Goal: Information Seeking & Learning: Learn about a topic

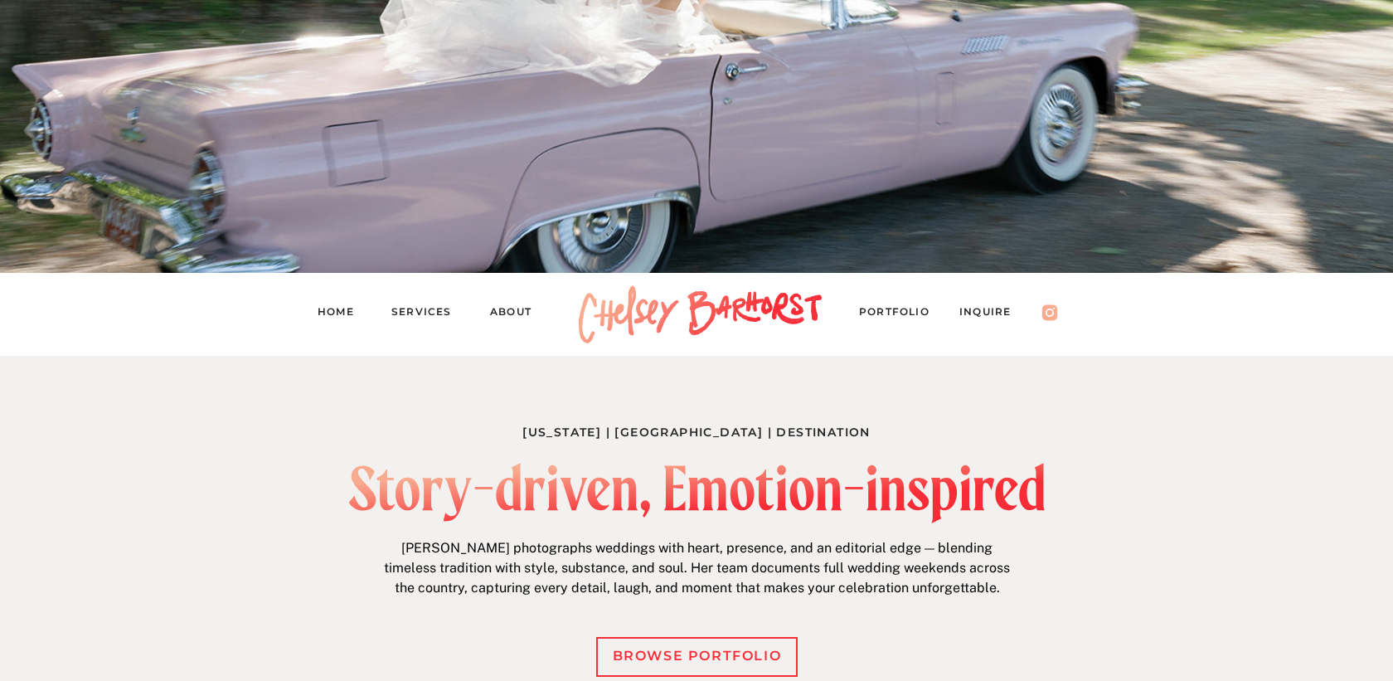
scroll to position [515, 0]
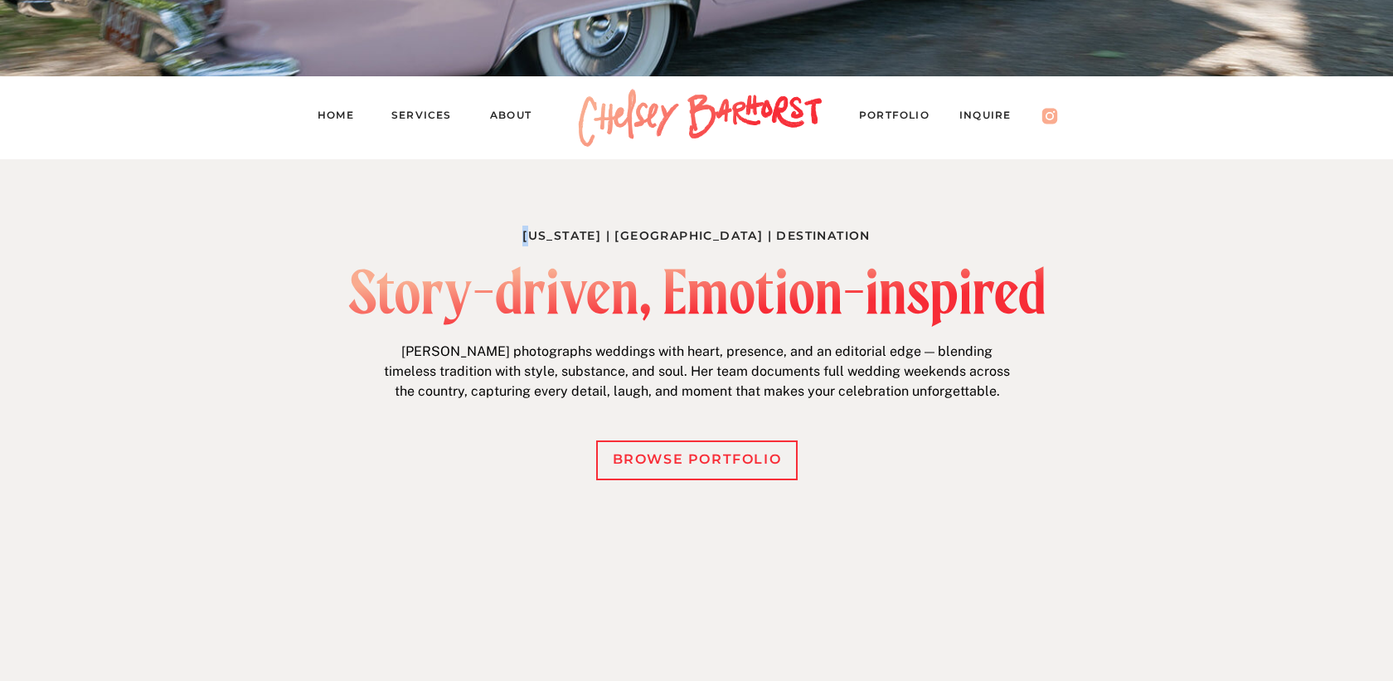
drag, startPoint x: 559, startPoint y: 226, endPoint x: 885, endPoint y: 224, distance: 326.6
drag, startPoint x: 885, startPoint y: 234, endPoint x: 482, endPoint y: 234, distance: 402.9
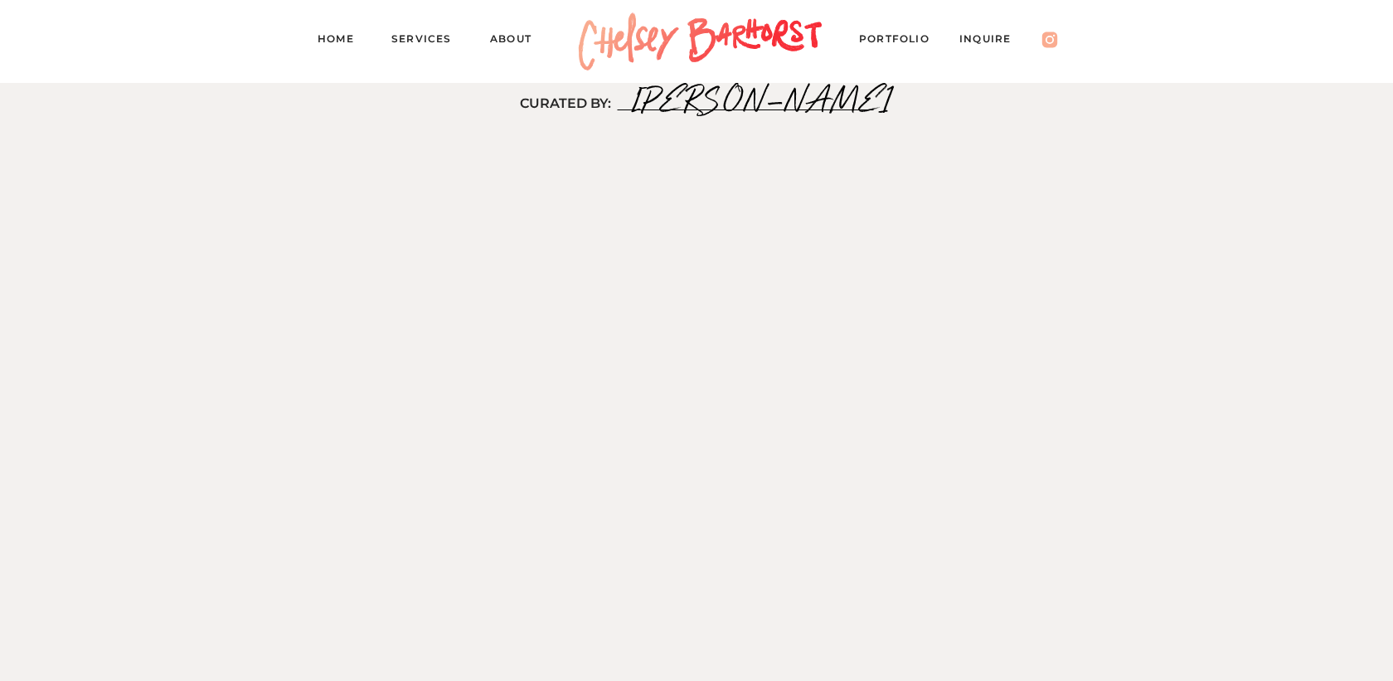
scroll to position [4134, 0]
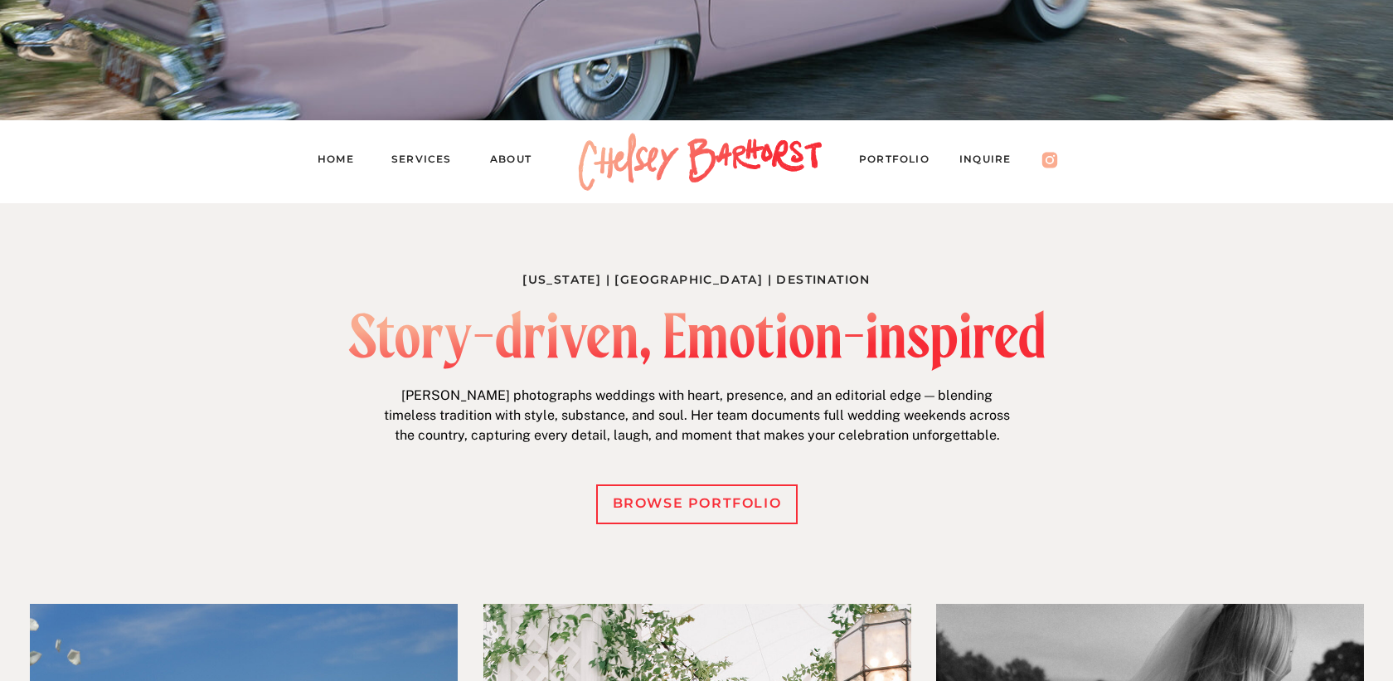
scroll to position [538, 0]
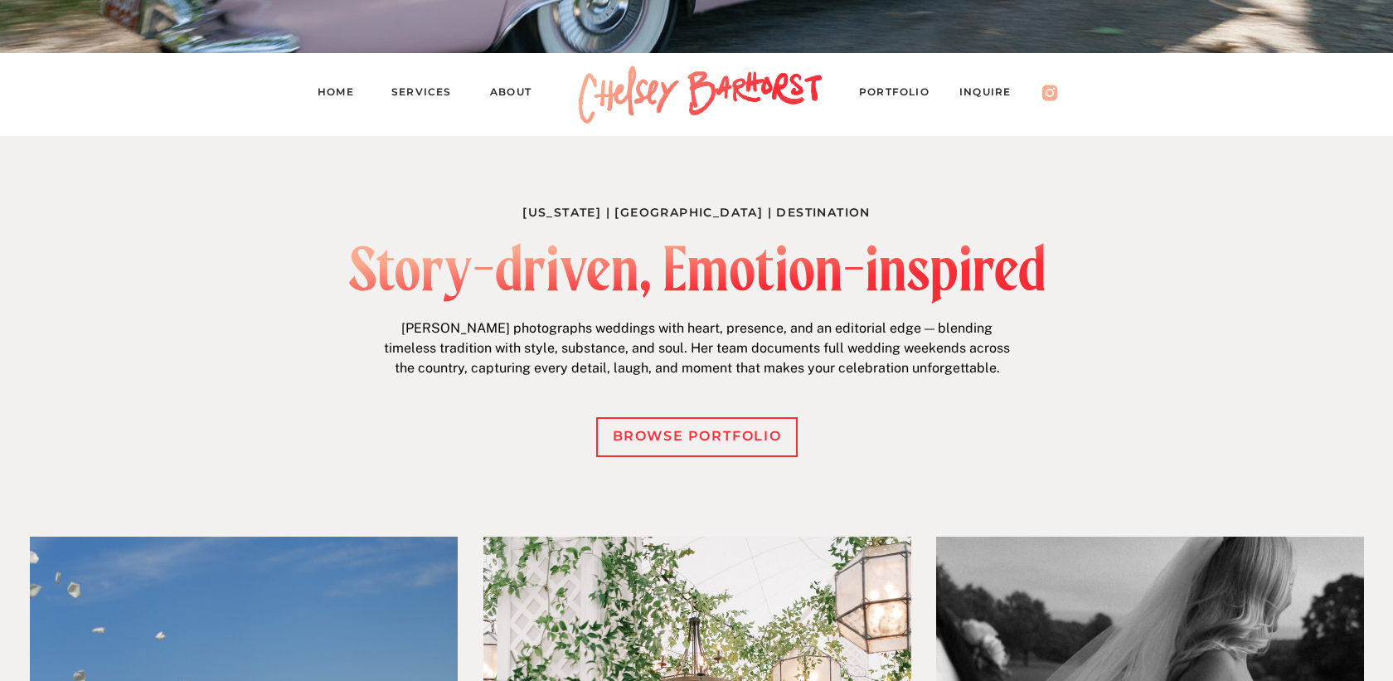
click at [884, 95] on nav "PORTFOLIO" at bounding box center [902, 94] width 86 height 23
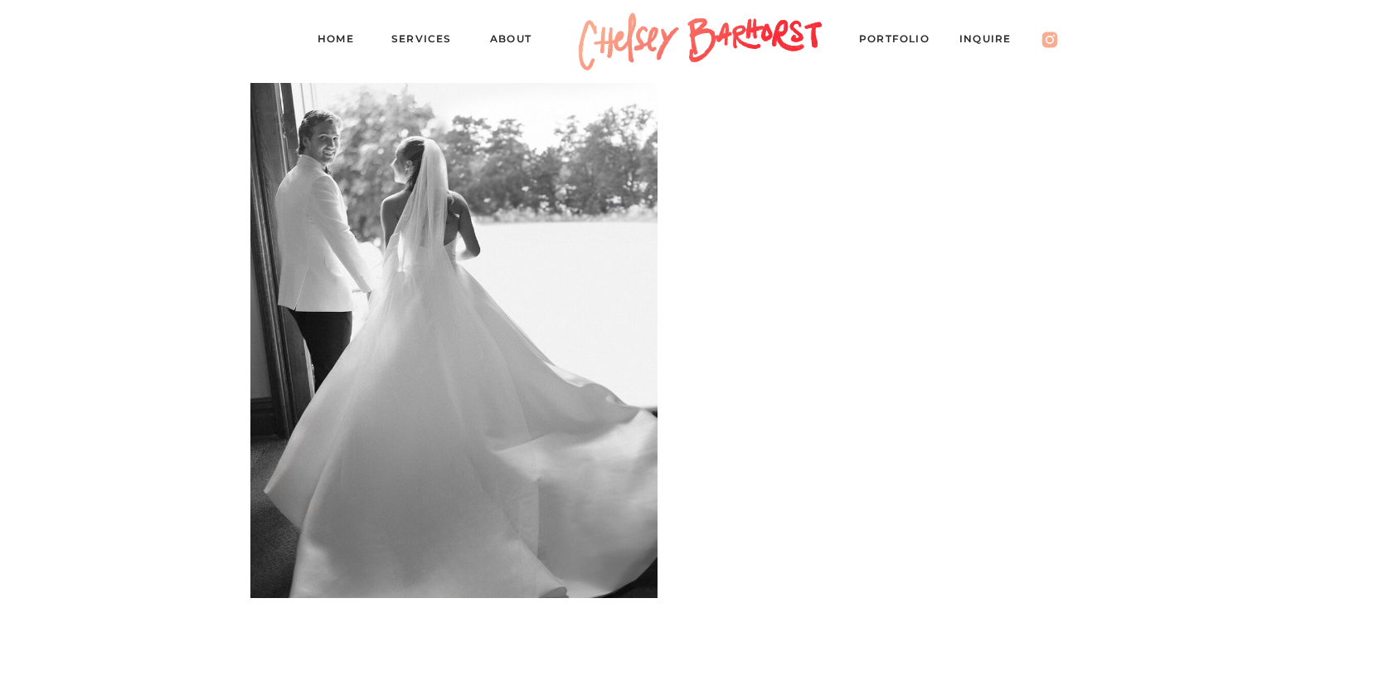
scroll to position [2570, 0]
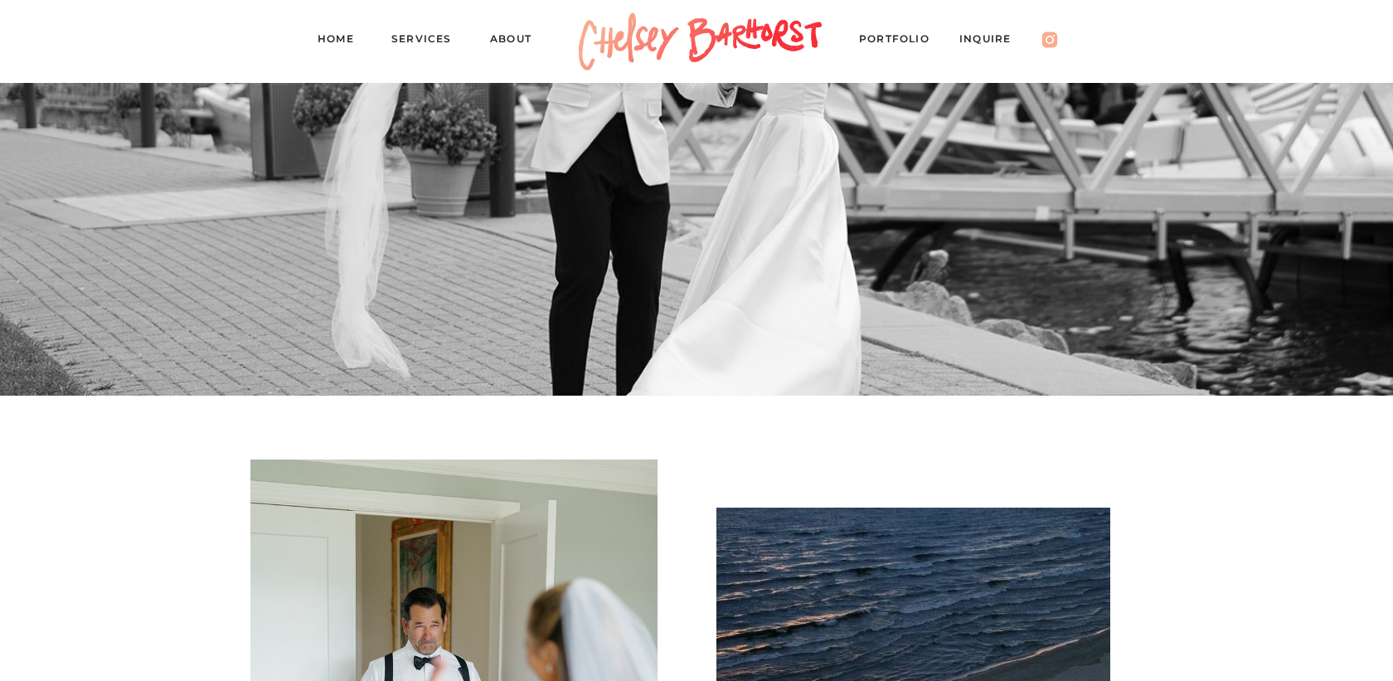
scroll to position [0, 0]
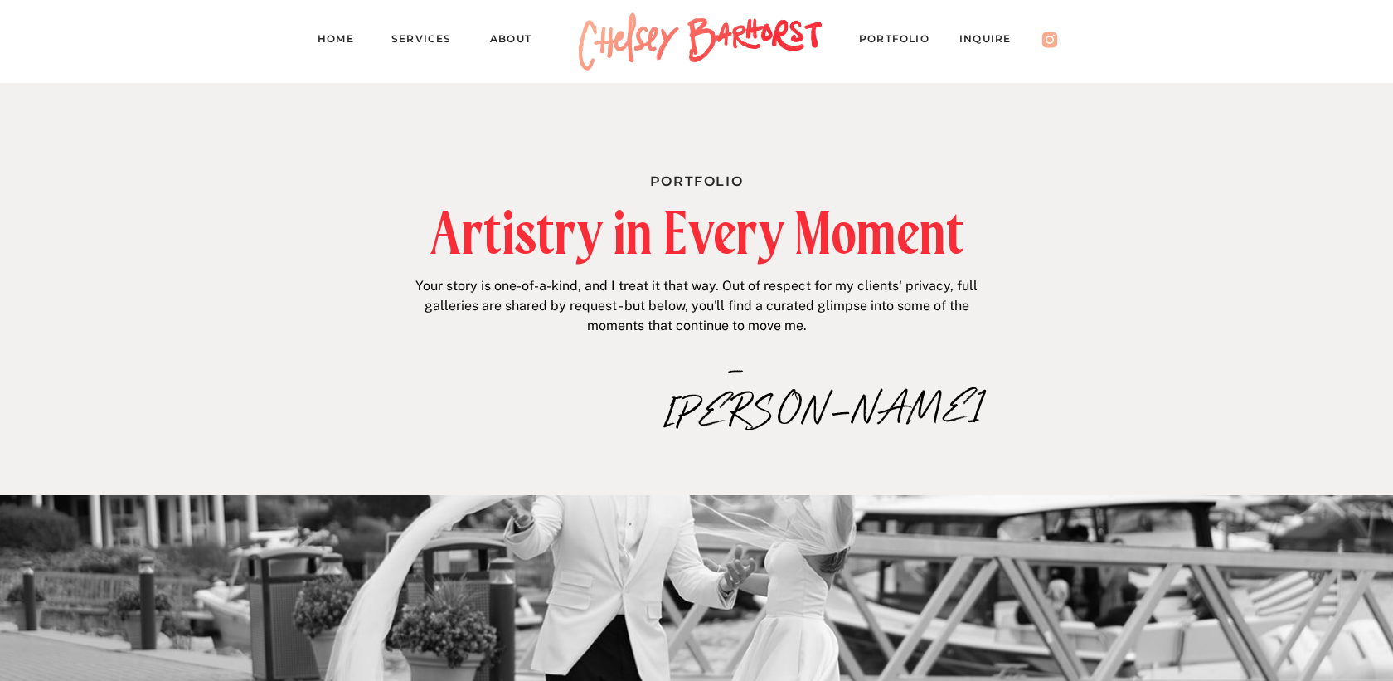
click at [429, 40] on nav "Services" at bounding box center [428, 41] width 75 height 23
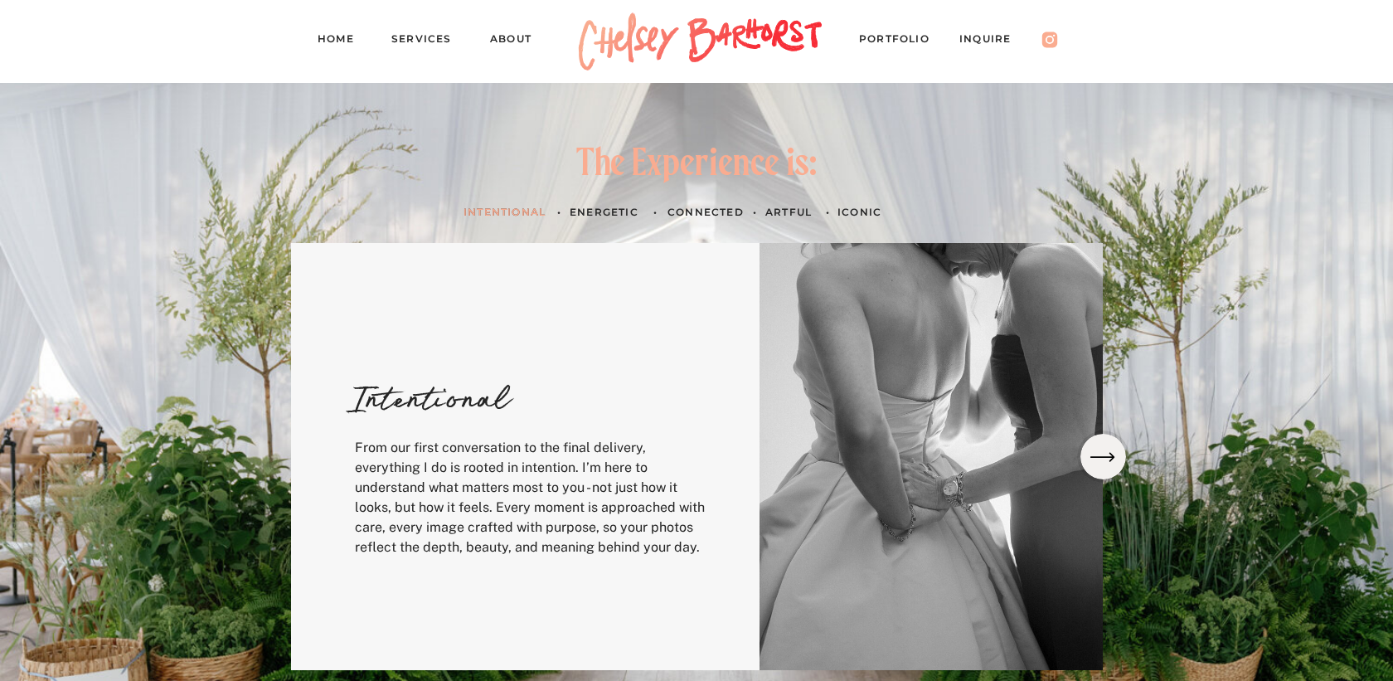
scroll to position [464, 0]
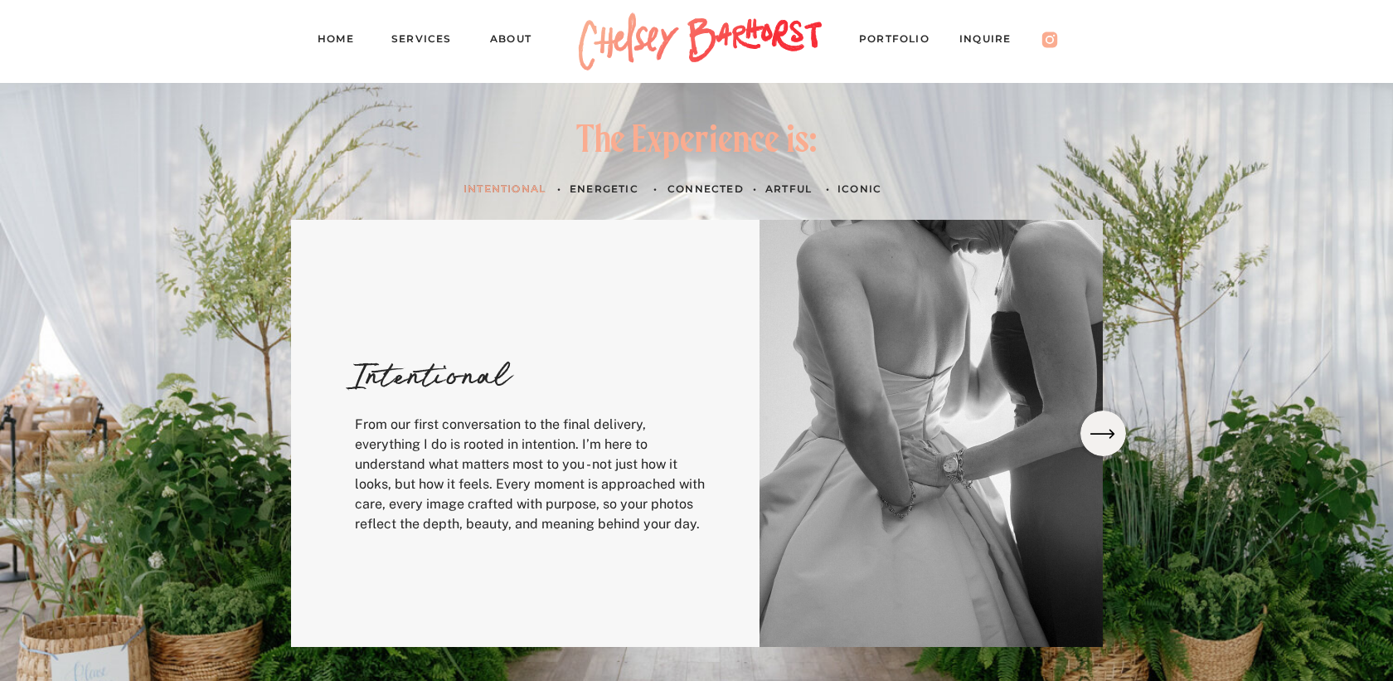
click at [577, 185] on h3 "Energetic" at bounding box center [607, 188] width 76 height 17
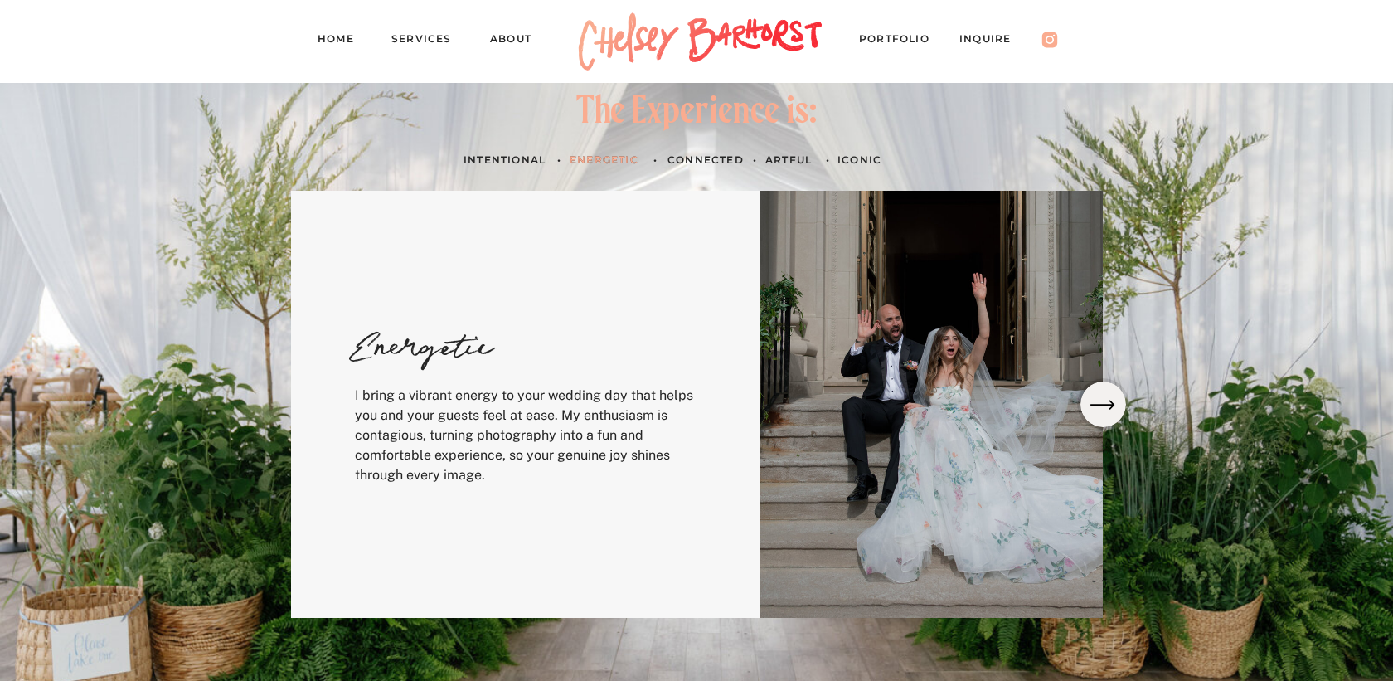
scroll to position [495, 0]
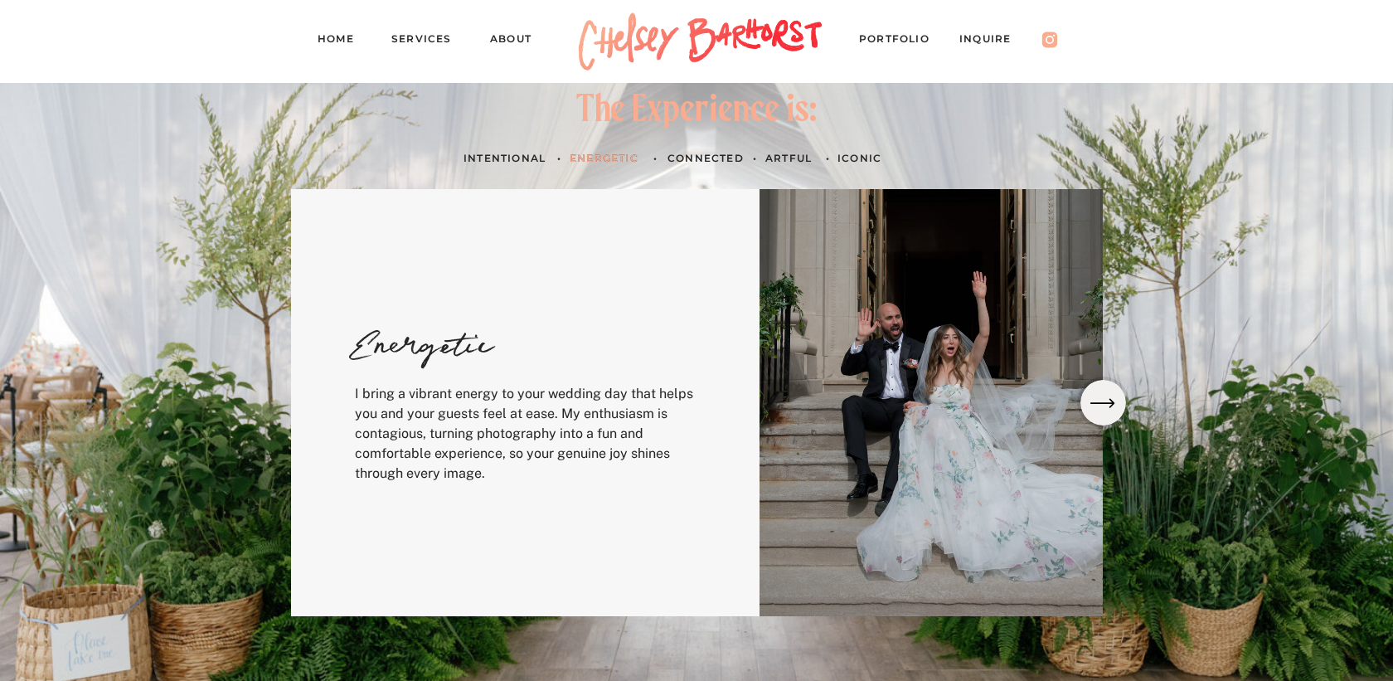
click at [704, 153] on h3 "Connected" at bounding box center [706, 157] width 78 height 17
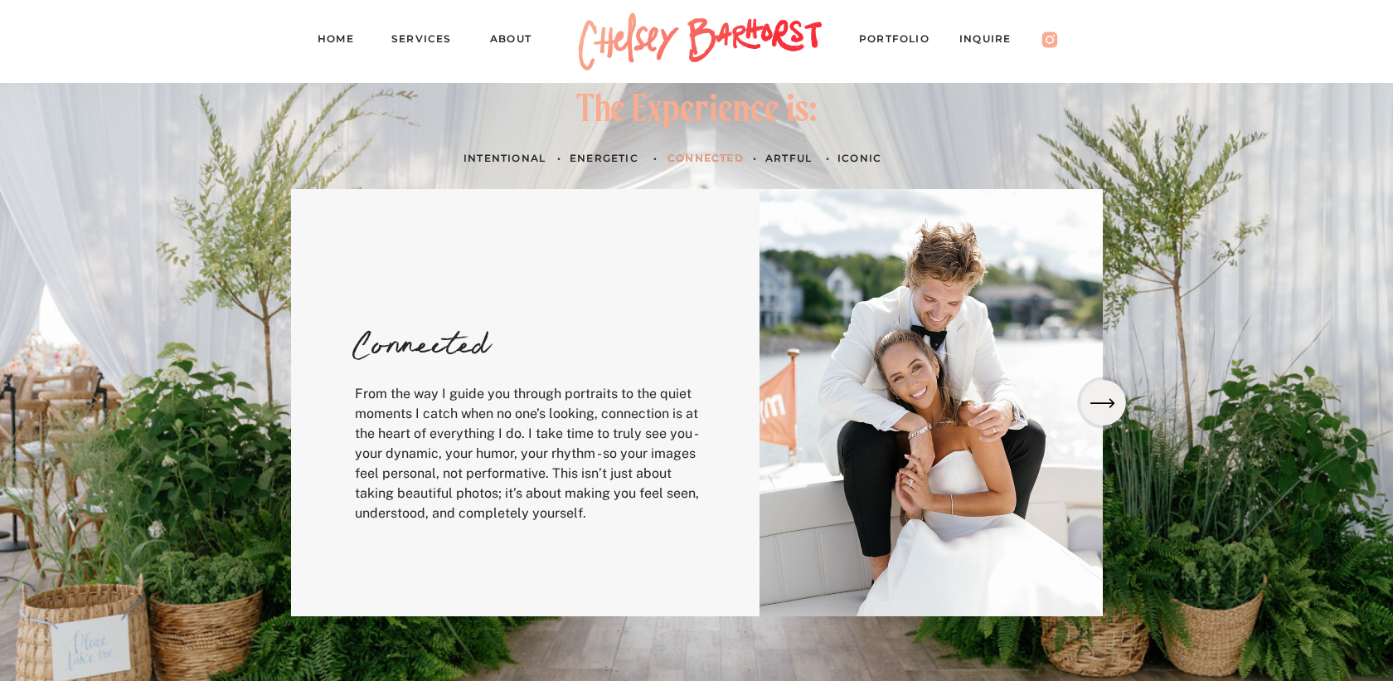
click at [783, 153] on h3 "artful" at bounding box center [789, 157] width 48 height 17
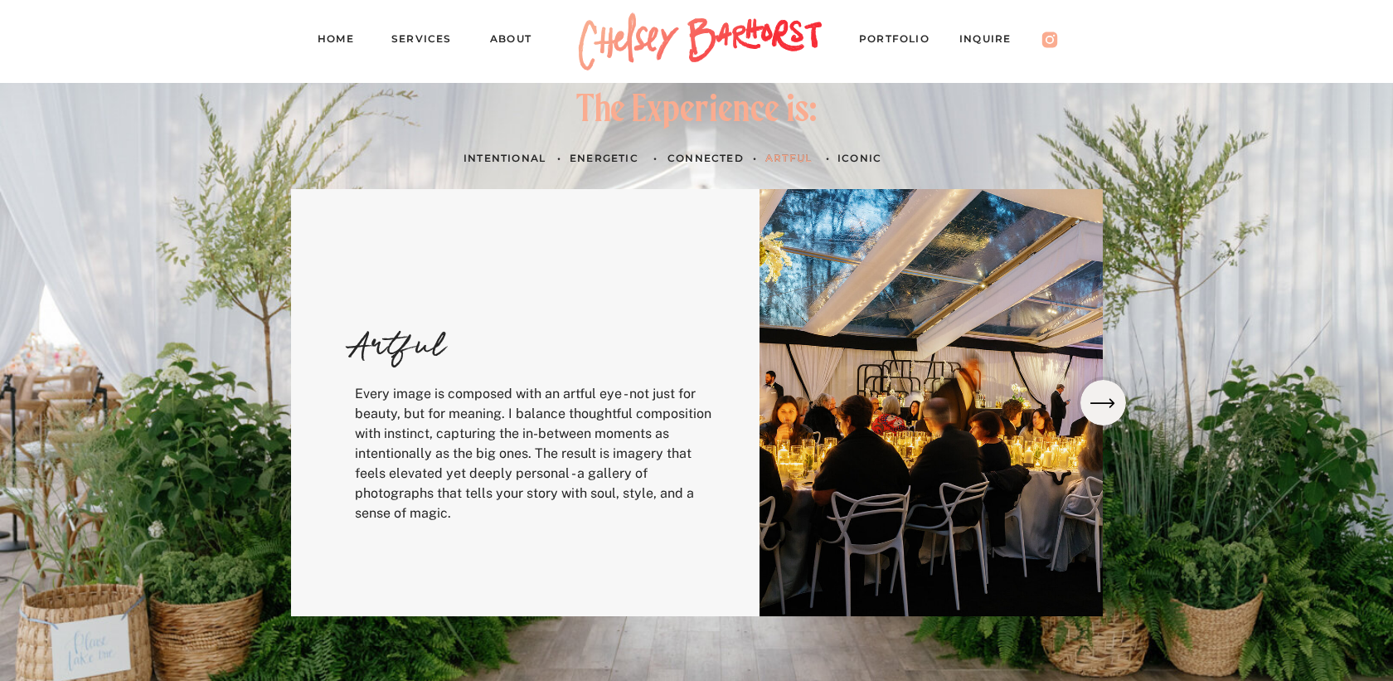
click at [869, 161] on h3 "ICONIC" at bounding box center [861, 157] width 48 height 17
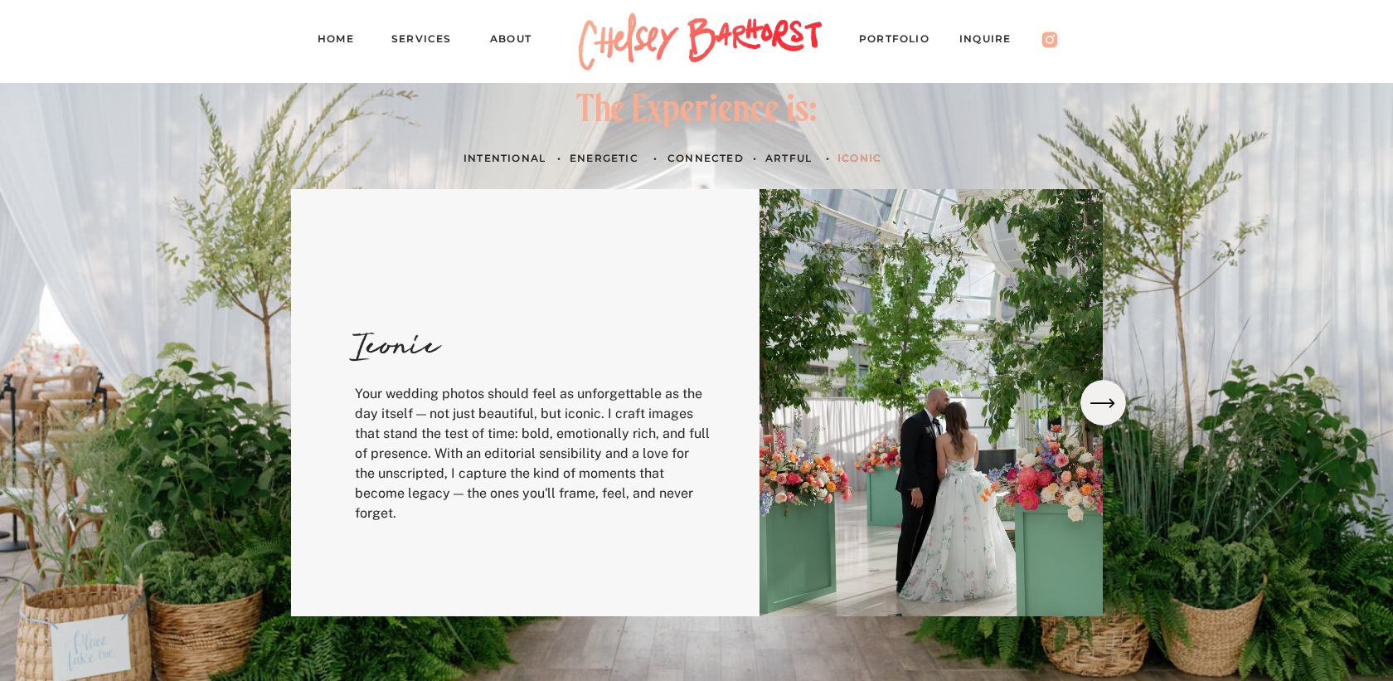
click at [1107, 405] on icon at bounding box center [1102, 403] width 32 height 30
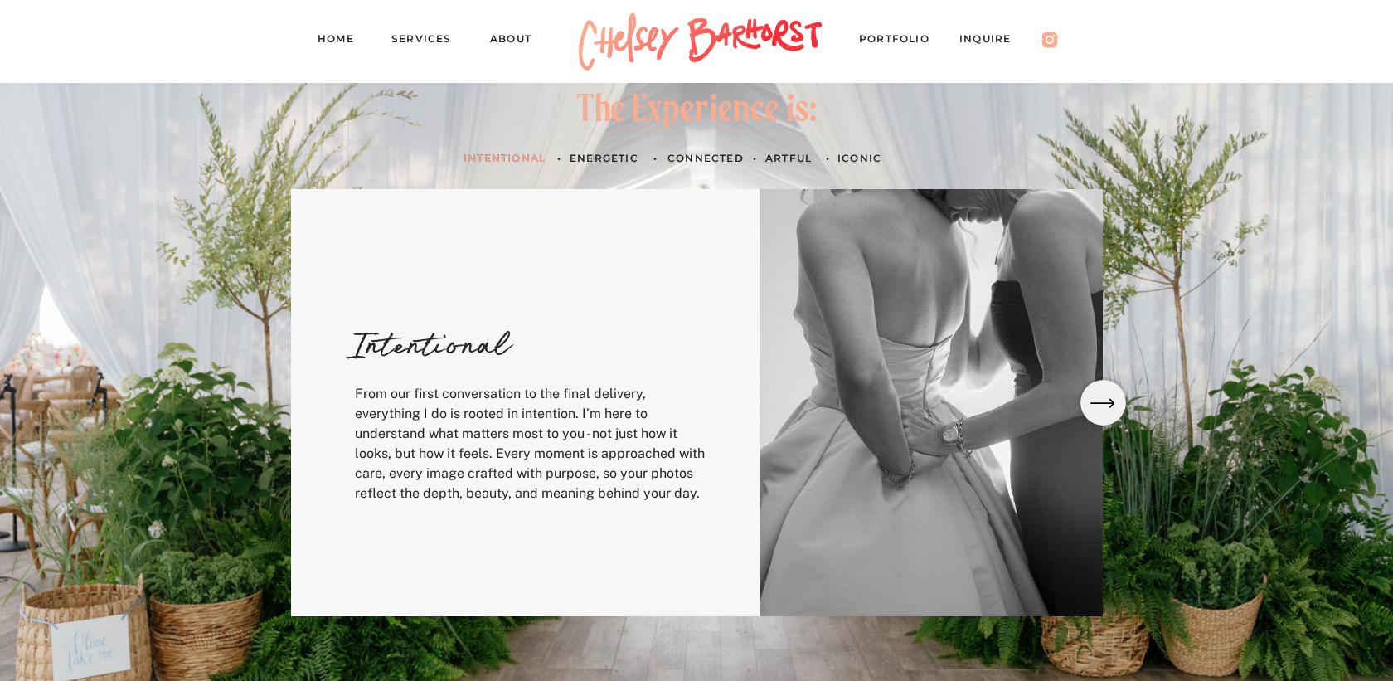
click at [1107, 405] on icon at bounding box center [1102, 403] width 32 height 30
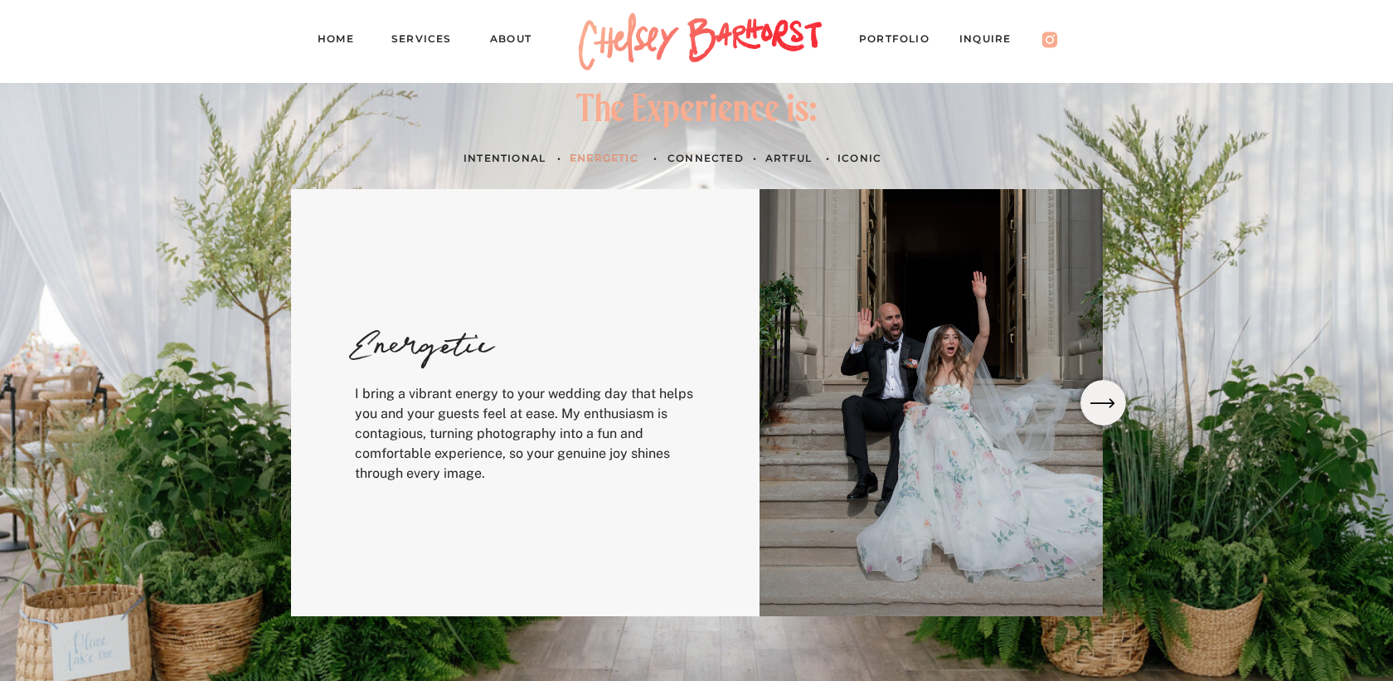
click at [692, 36] on div at bounding box center [700, 41] width 261 height 83
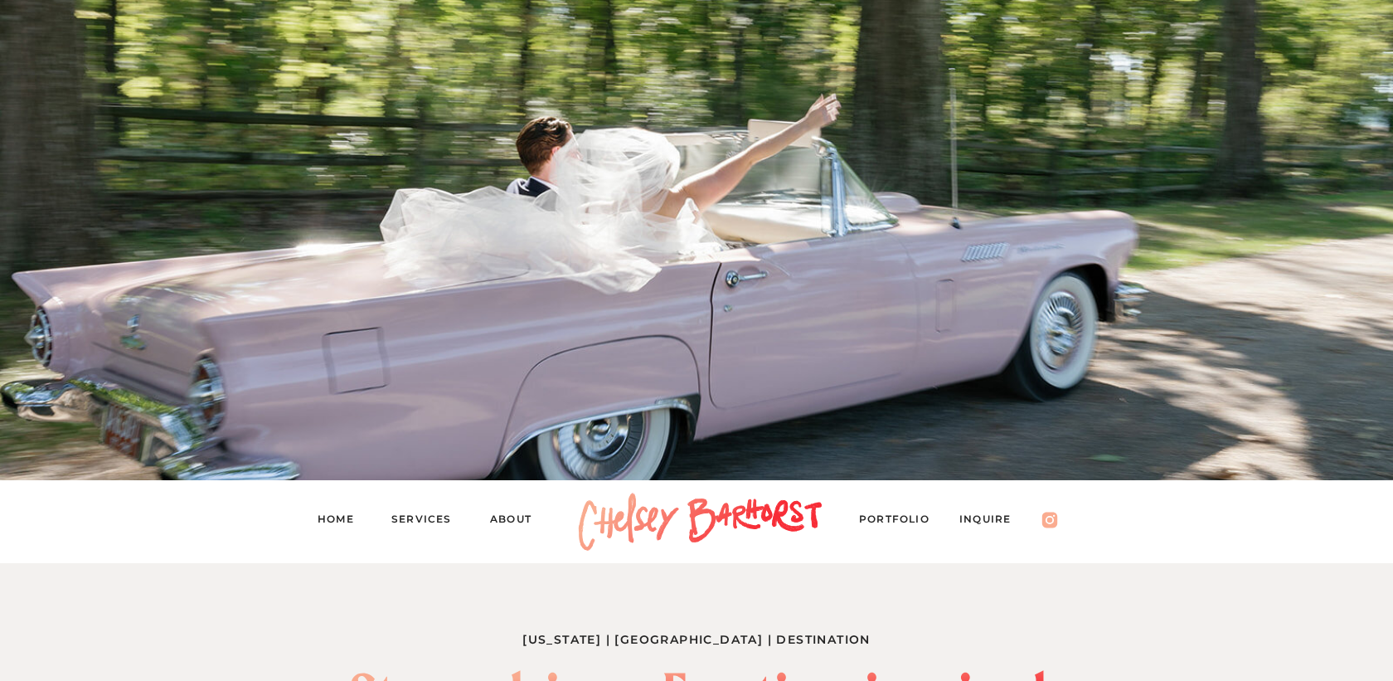
scroll to position [480, 0]
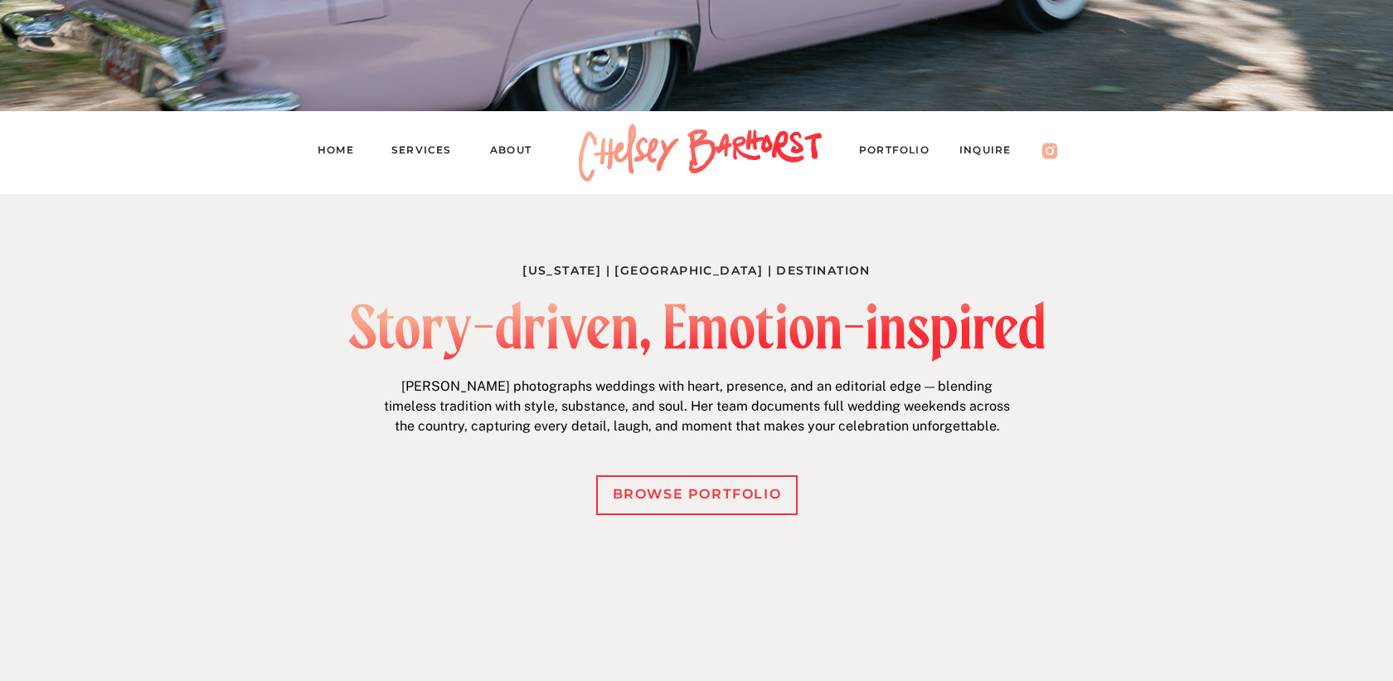
click at [587, 308] on div at bounding box center [696, 331] width 696 height 61
drag, startPoint x: 509, startPoint y: 248, endPoint x: 945, endPoint y: 380, distance: 455.5
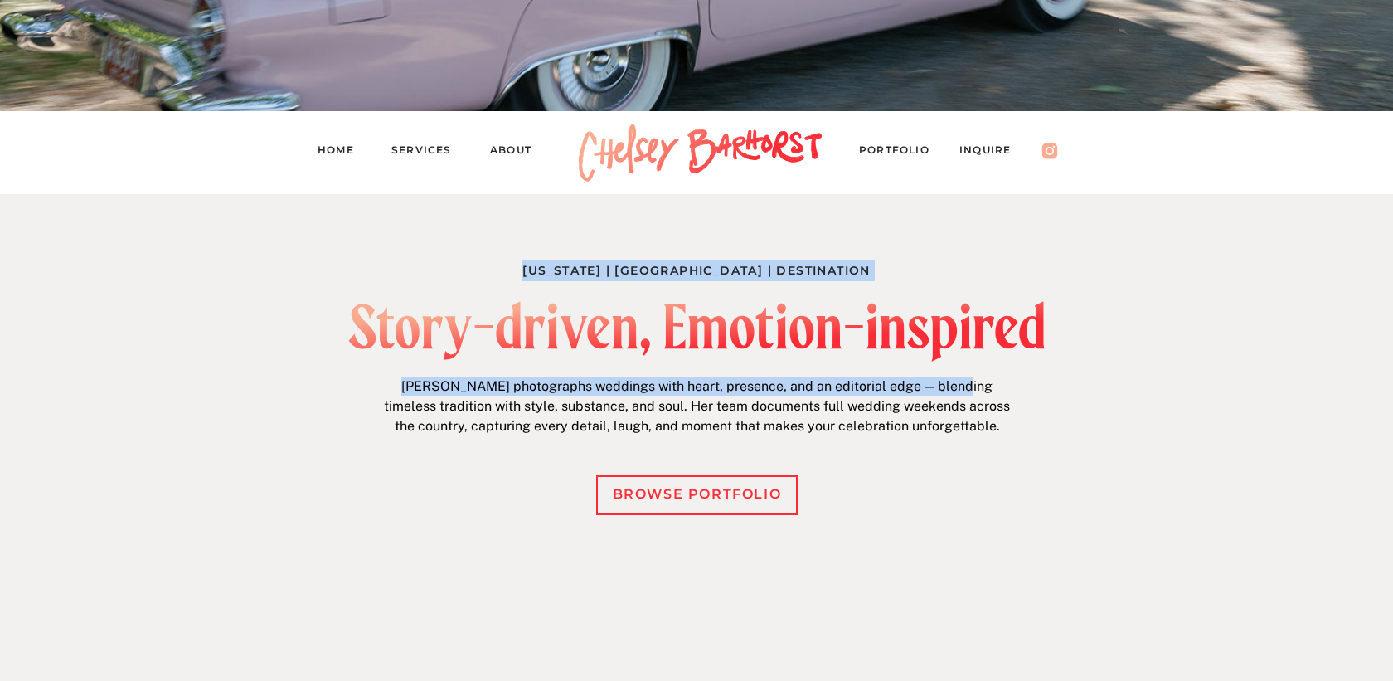
click at [945, 380] on p "Chelsey photographs weddings with heart, presence, and an editorial edge — blen…" at bounding box center [696, 408] width 637 height 65
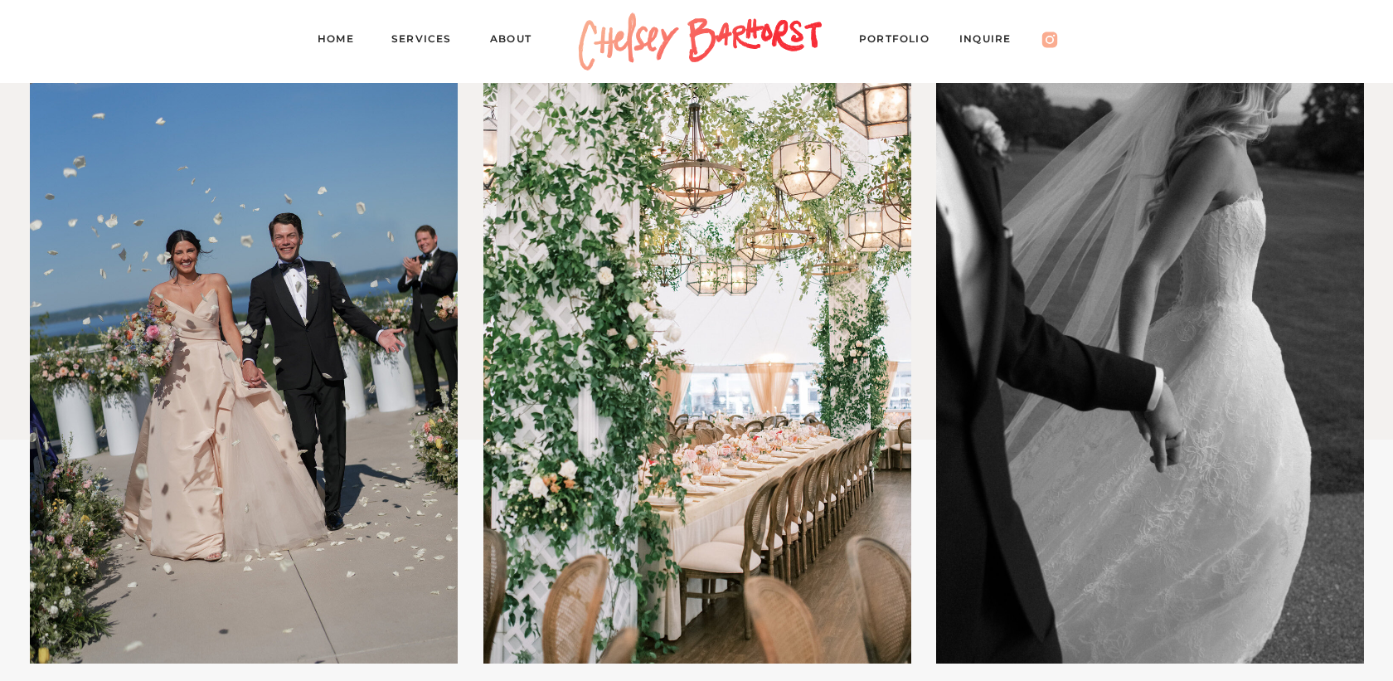
scroll to position [1049, 0]
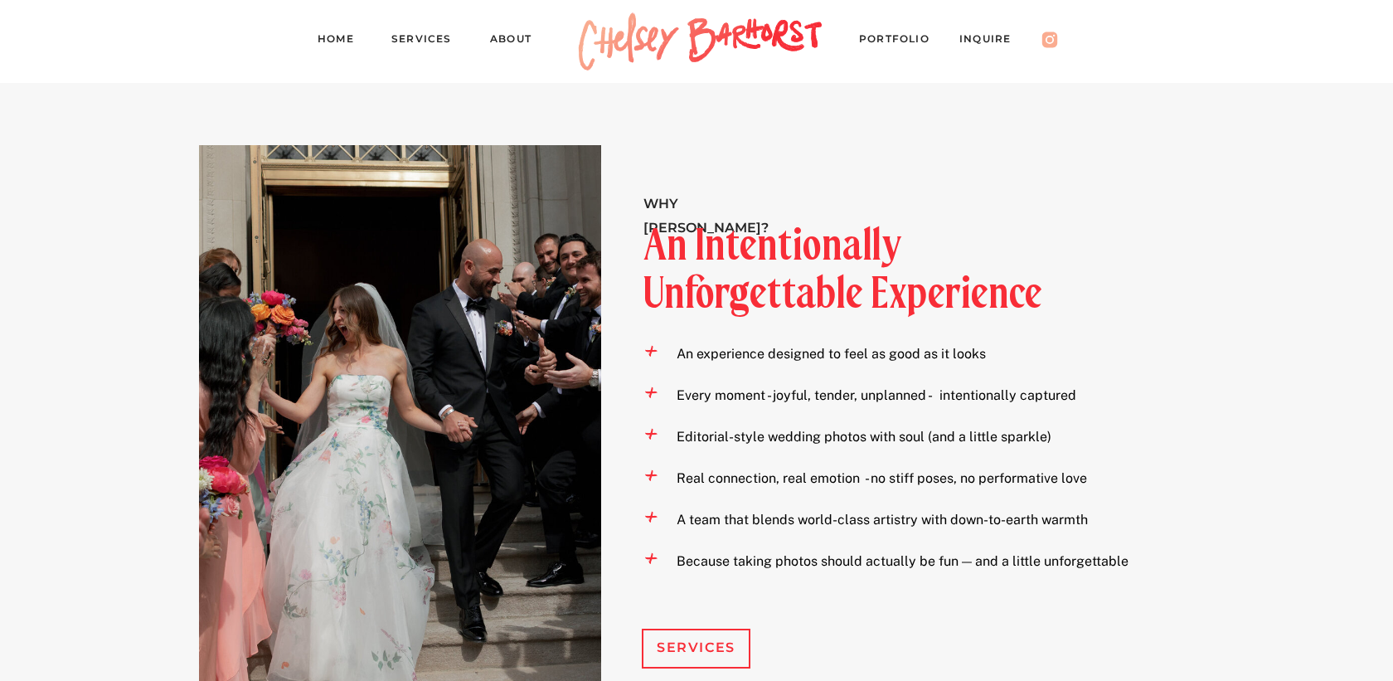
scroll to position [1674, 0]
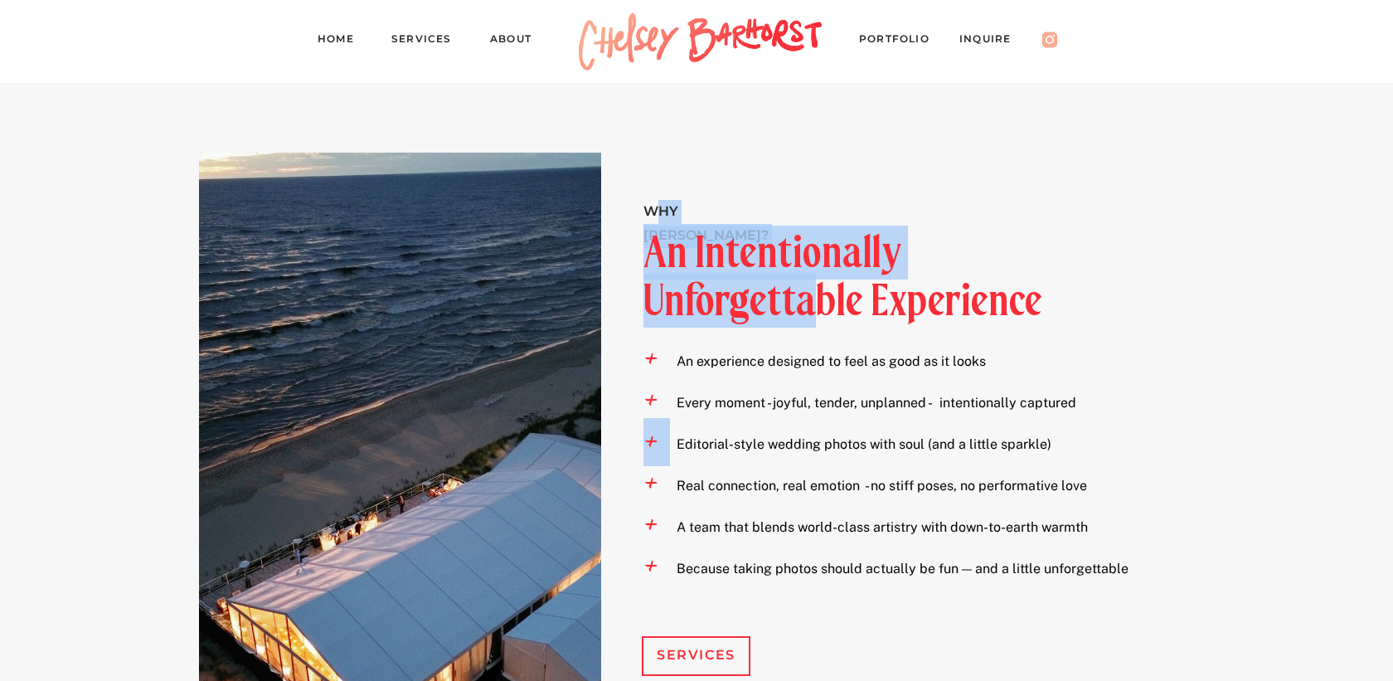
drag, startPoint x: 660, startPoint y: 201, endPoint x: 832, endPoint y: 317, distance: 207.4
click at [831, 316] on div "Why Chelsey? + An Intentionally Unforgettable Experience Editorial-style weddin…" at bounding box center [696, 325] width 995 height 1017
click at [832, 317] on h2 "An Intentionally Unforgettable Experience" at bounding box center [859, 279] width 433 height 101
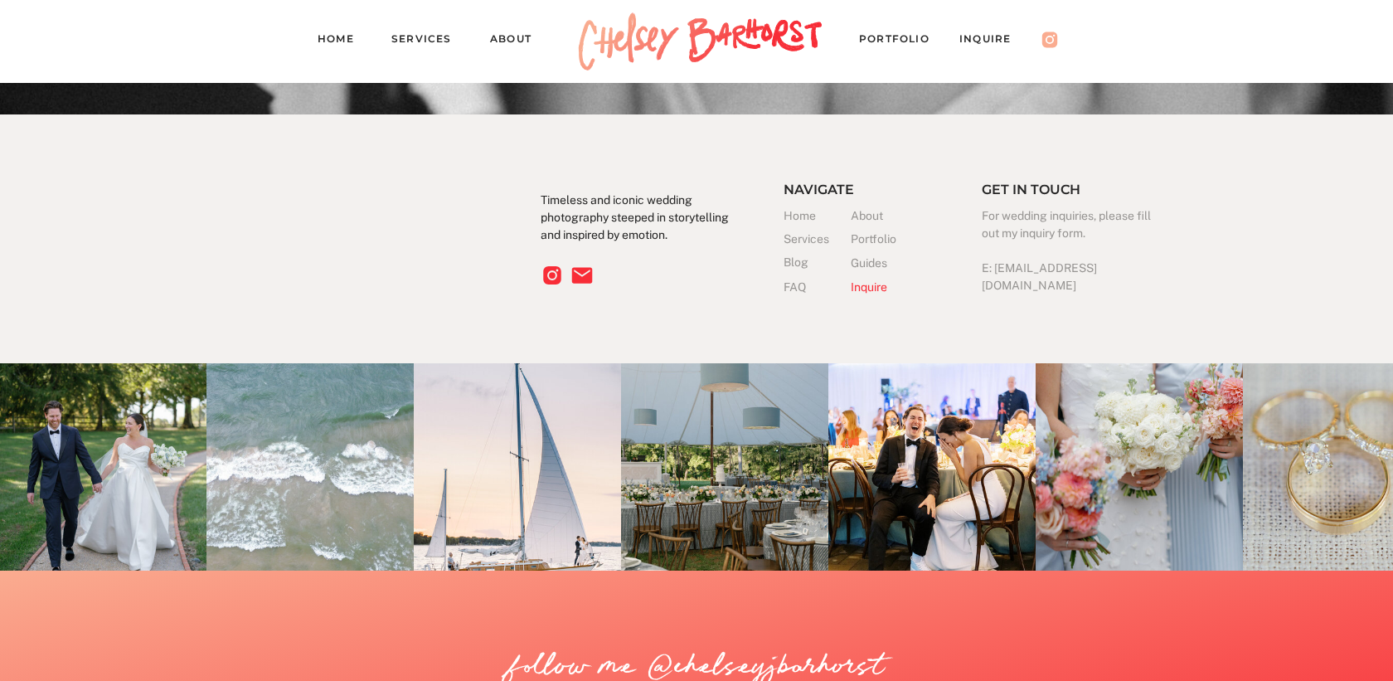
scroll to position [5183, 0]
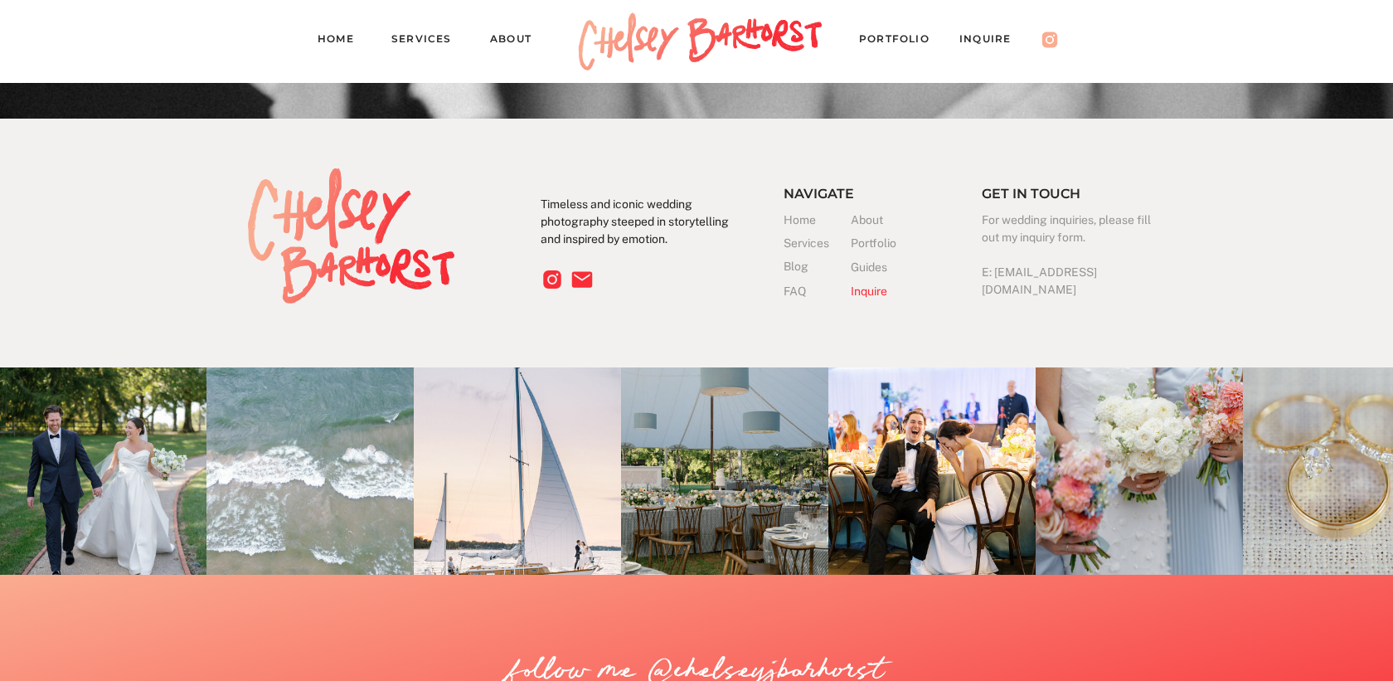
drag, startPoint x: 189, startPoint y: 164, endPoint x: 623, endPoint y: 306, distance: 456.9
drag, startPoint x: 737, startPoint y: 298, endPoint x: 571, endPoint y: 206, distance: 189.2
click at [571, 206] on p "Timeless and iconic wedding photography steeped in storytelling and inspired by…" at bounding box center [639, 226] width 198 height 61
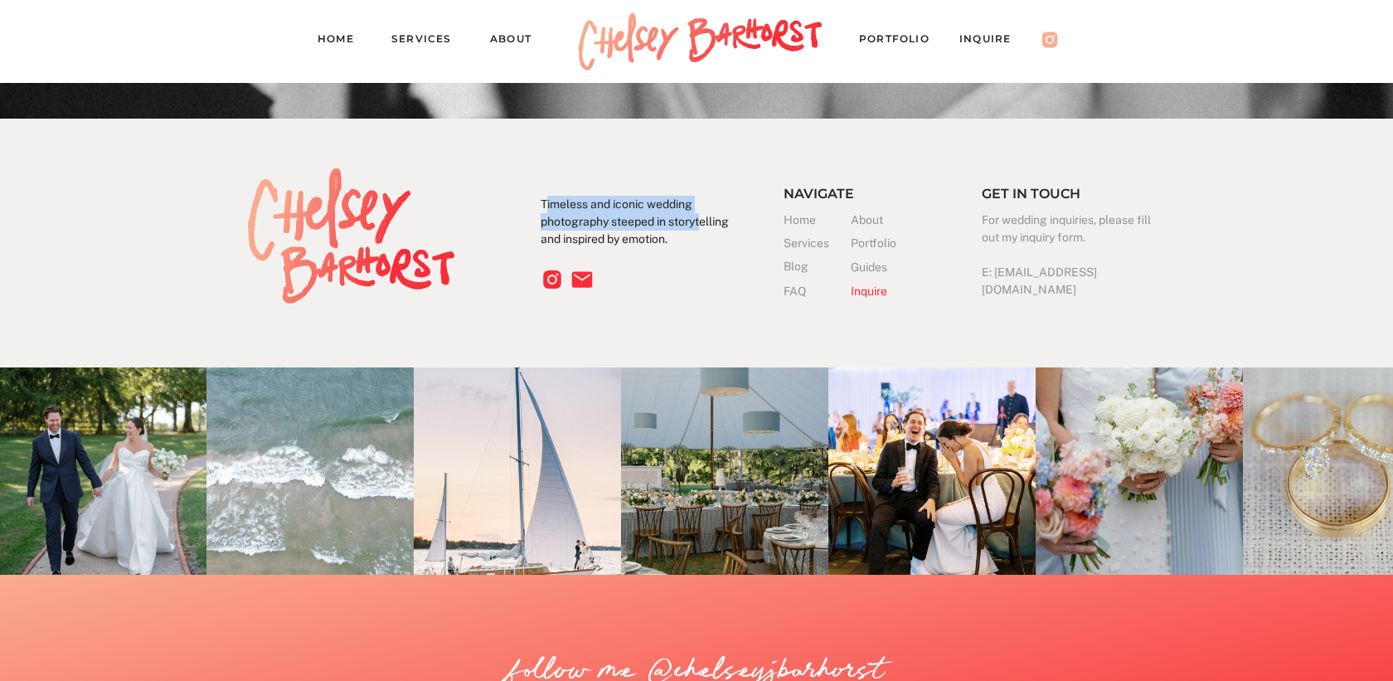
drag, startPoint x: 545, startPoint y: 201, endPoint x: 704, endPoint y: 230, distance: 161.0
click at [704, 230] on p "Timeless and iconic wedding photography steeped in storytelling and inspired by…" at bounding box center [639, 226] width 198 height 61
